Goal: Check status

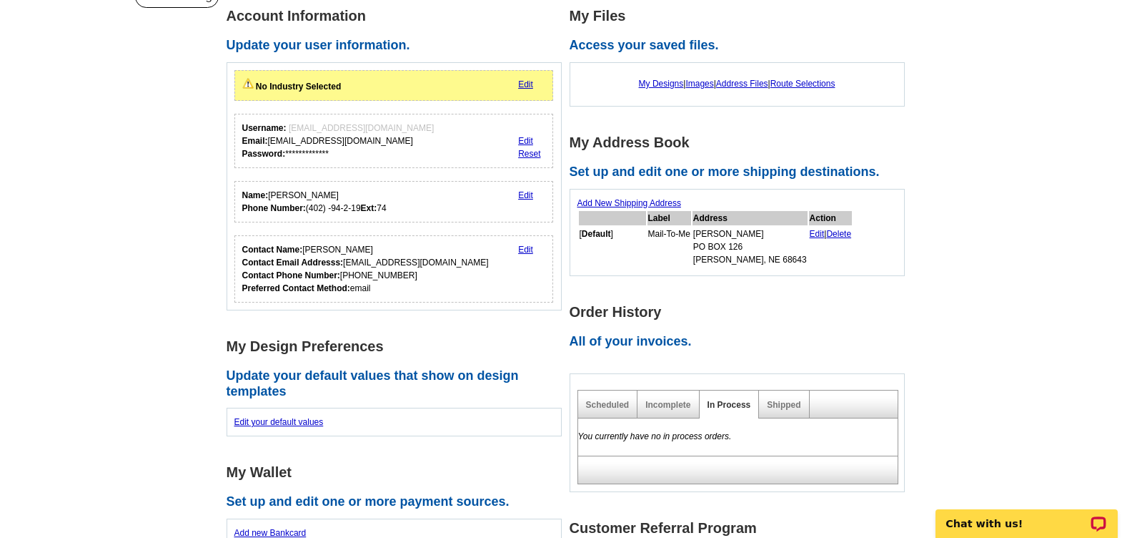
scroll to position [143, 0]
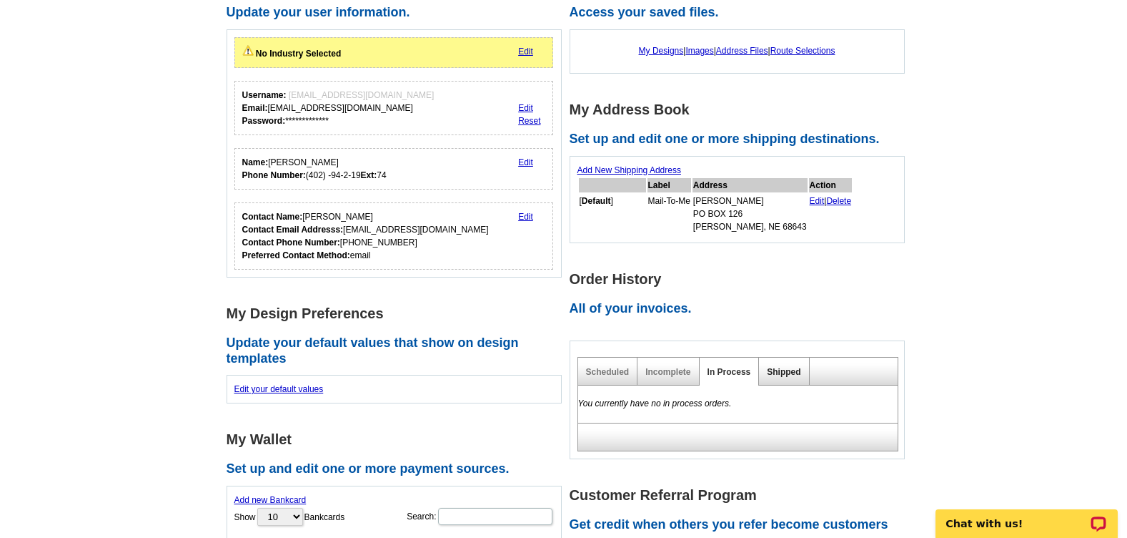
click at [792, 373] on link "Shipped" at bounding box center [784, 372] width 34 height 10
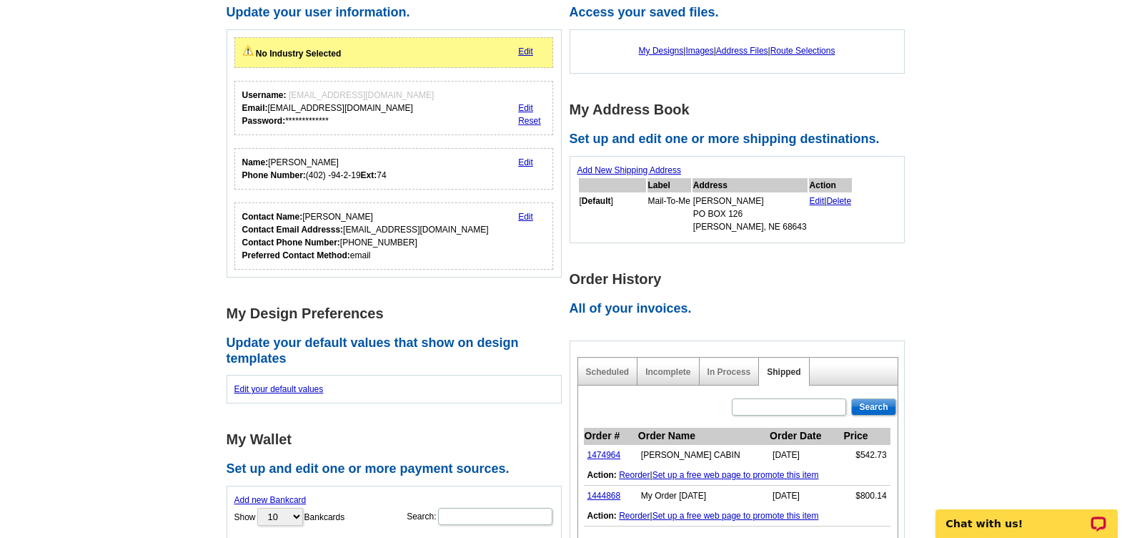
click at [933, 359] on main "**********" at bounding box center [563, 490] width 1127 height 1077
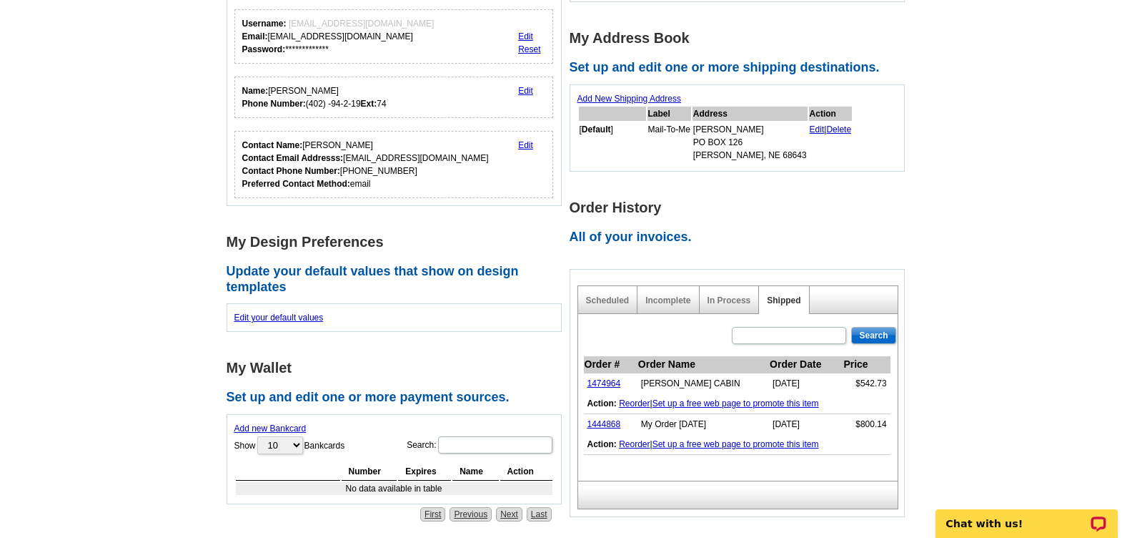
scroll to position [286, 0]
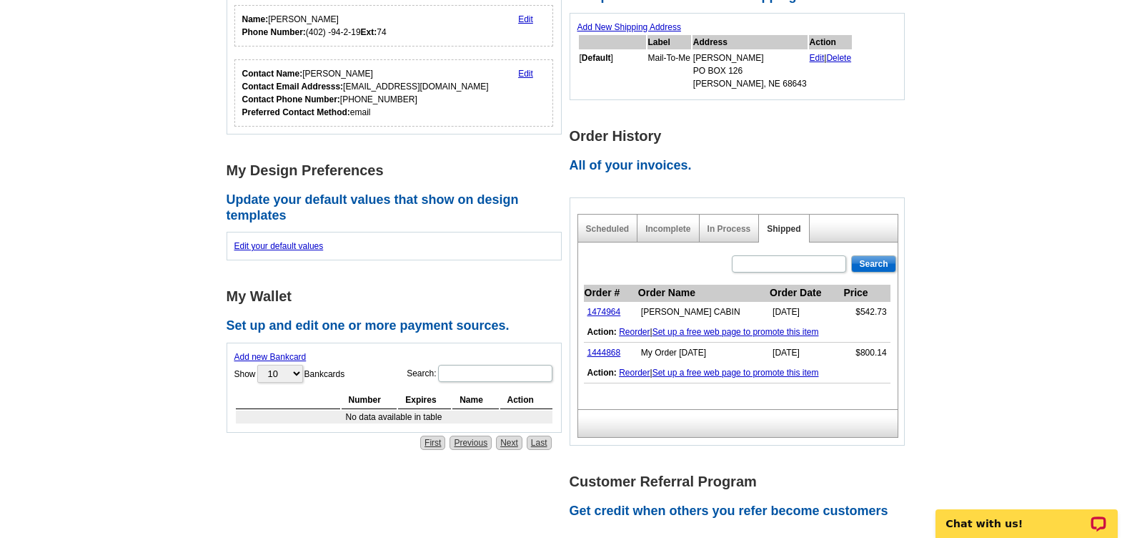
click at [593, 307] on td "1474964" at bounding box center [611, 312] width 54 height 21
click at [597, 314] on link "1474964" at bounding box center [605, 312] width 34 height 10
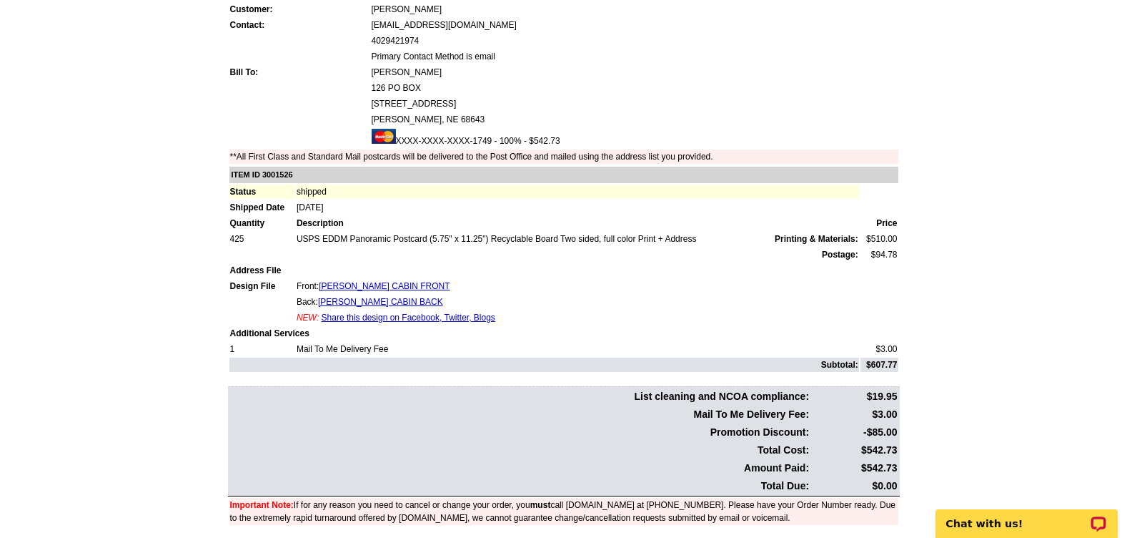
scroll to position [214, 0]
